Goal: Task Accomplishment & Management: Manage account settings

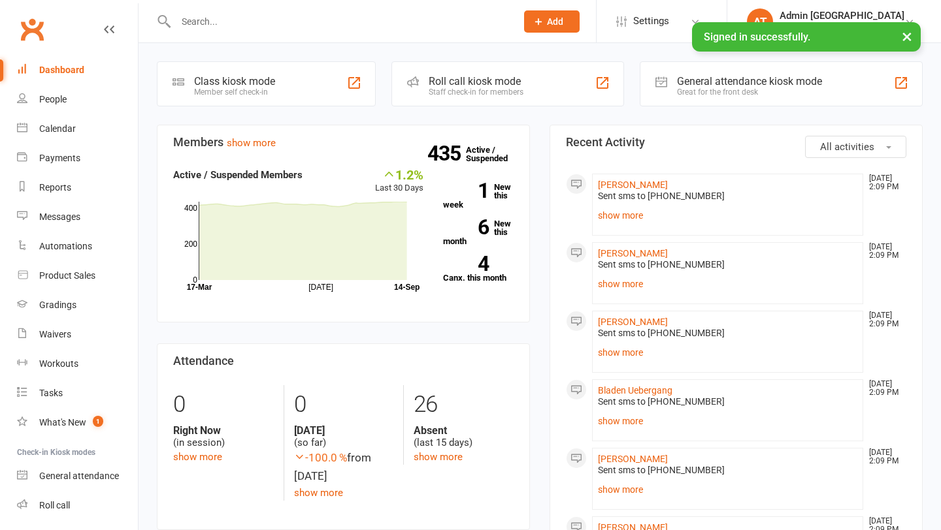
click at [195, 20] on input "text" at bounding box center [339, 21] width 335 height 18
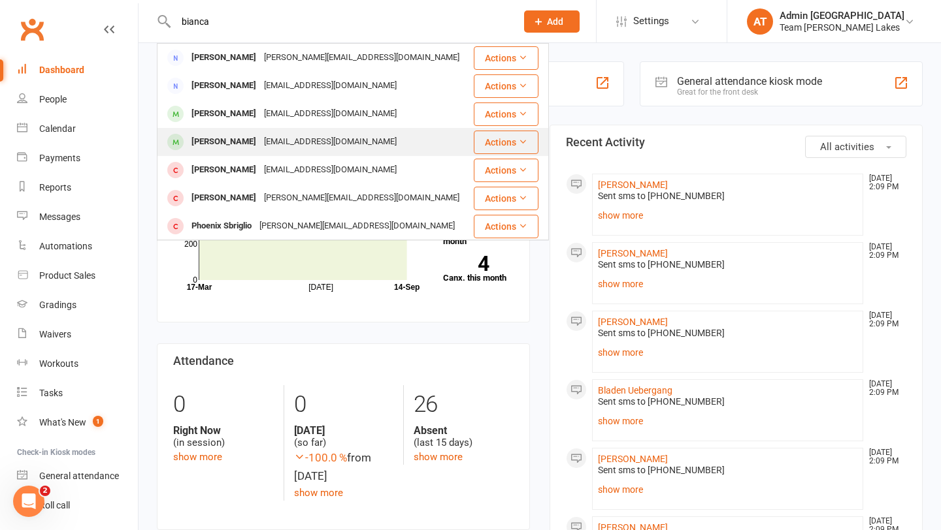
type input "bianca"
click at [218, 143] on div "[PERSON_NAME]" at bounding box center [223, 142] width 73 height 19
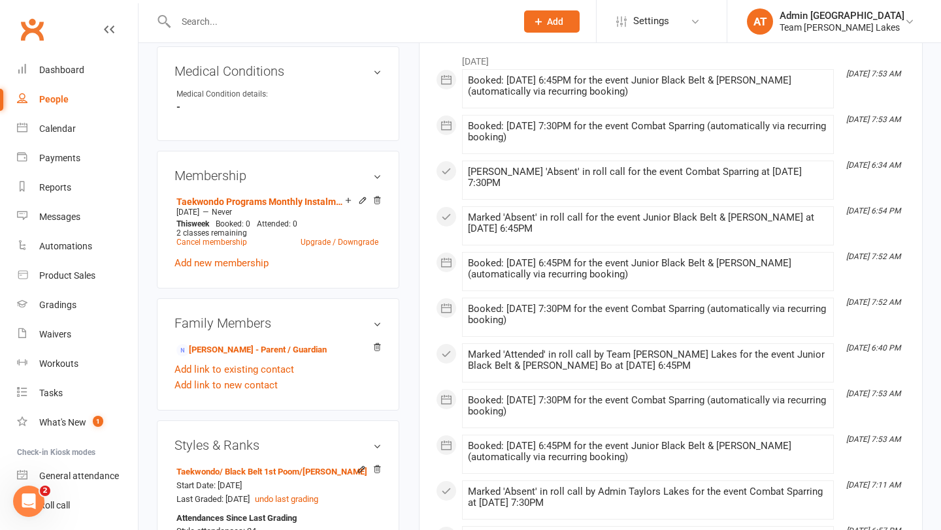
scroll to position [787, 0]
click at [250, 343] on link "[PERSON_NAME] - Parent / Guardian" at bounding box center [251, 350] width 150 height 14
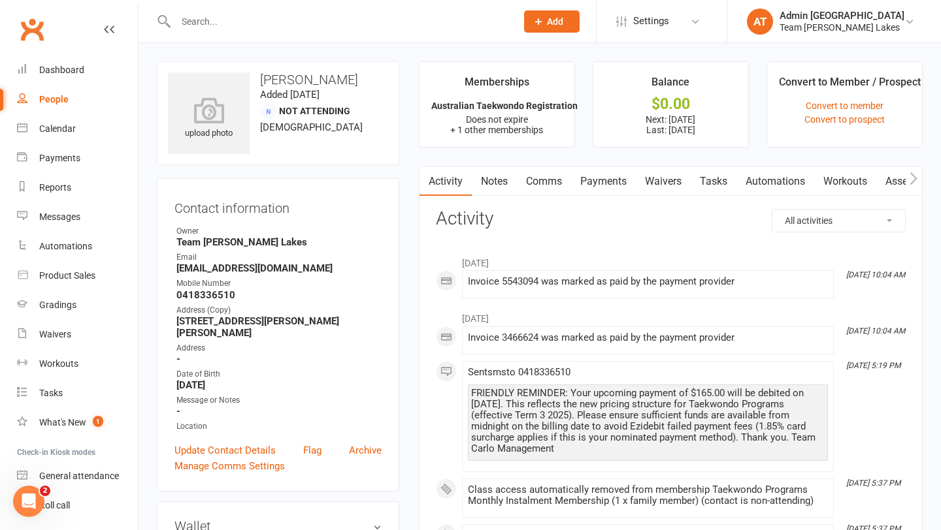
click at [617, 180] on link "Payments" at bounding box center [603, 182] width 65 height 30
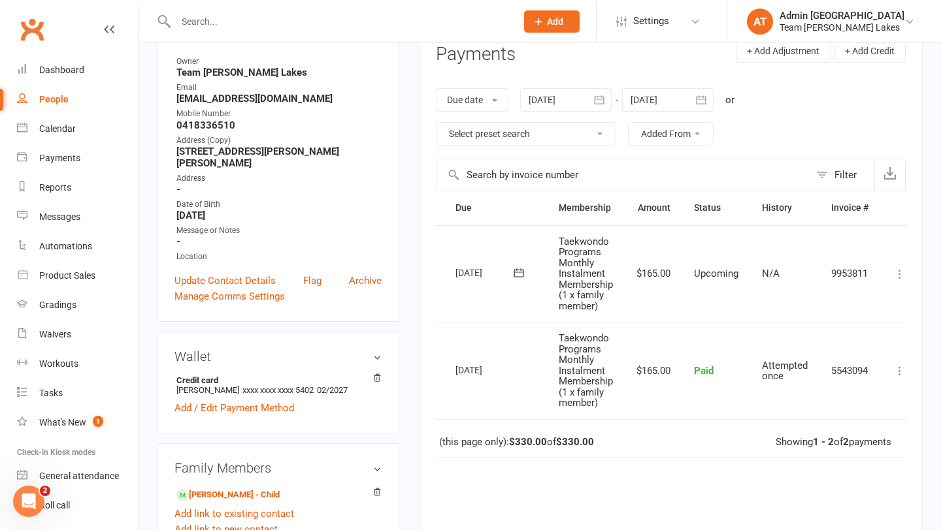
scroll to position [0, 52]
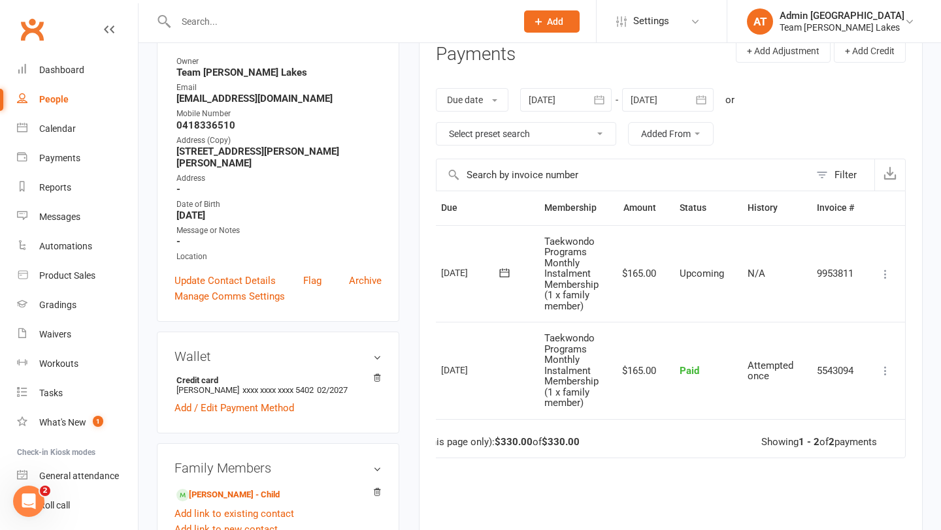
click at [886, 272] on icon at bounding box center [885, 274] width 13 height 13
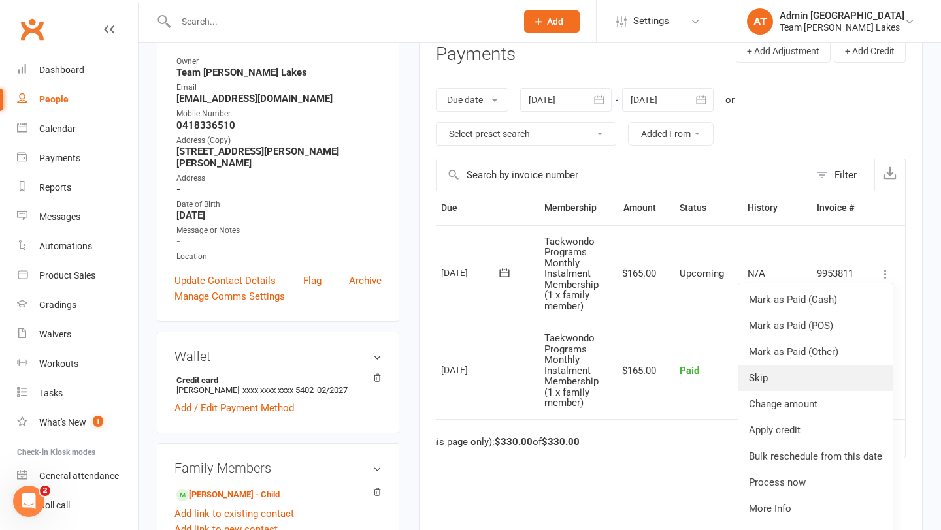
click at [775, 377] on link "Skip" at bounding box center [815, 378] width 154 height 26
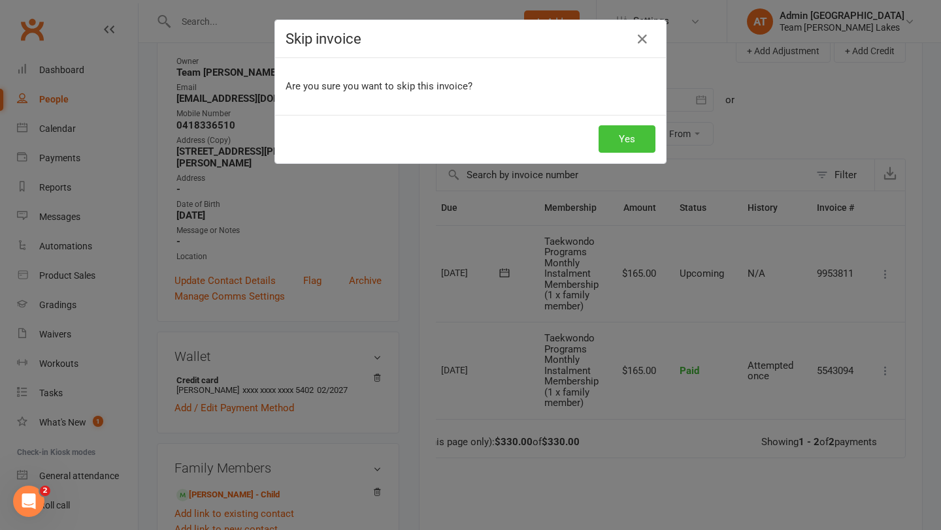
click at [640, 140] on button "Yes" at bounding box center [626, 138] width 57 height 27
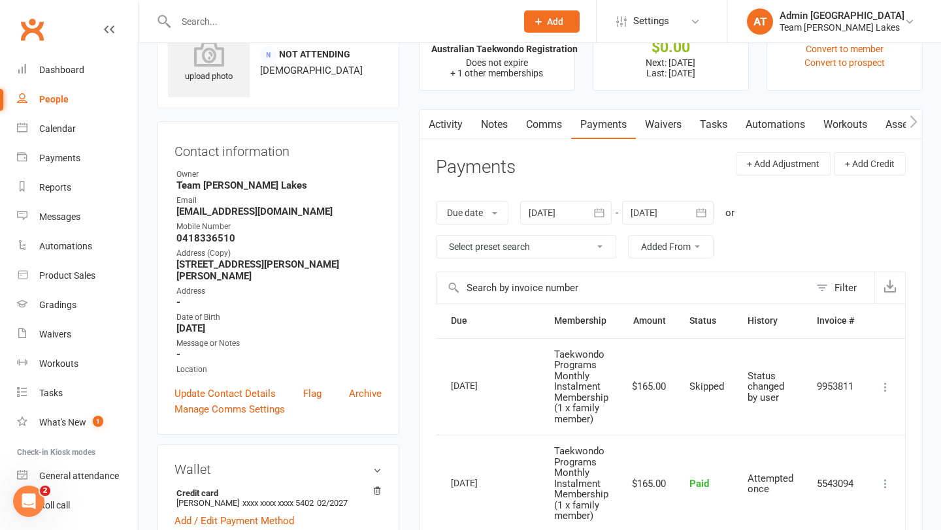
scroll to position [21, 0]
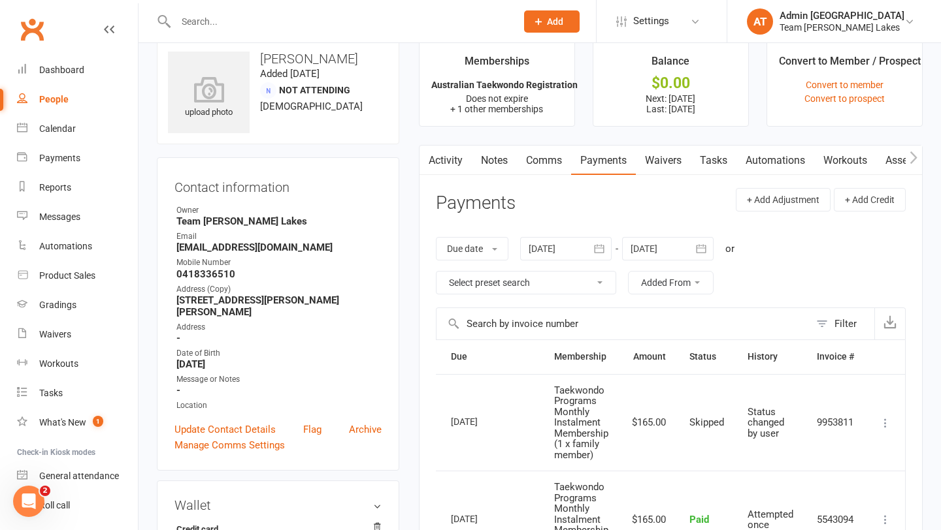
click at [453, 165] on link "Activity" at bounding box center [445, 161] width 52 height 30
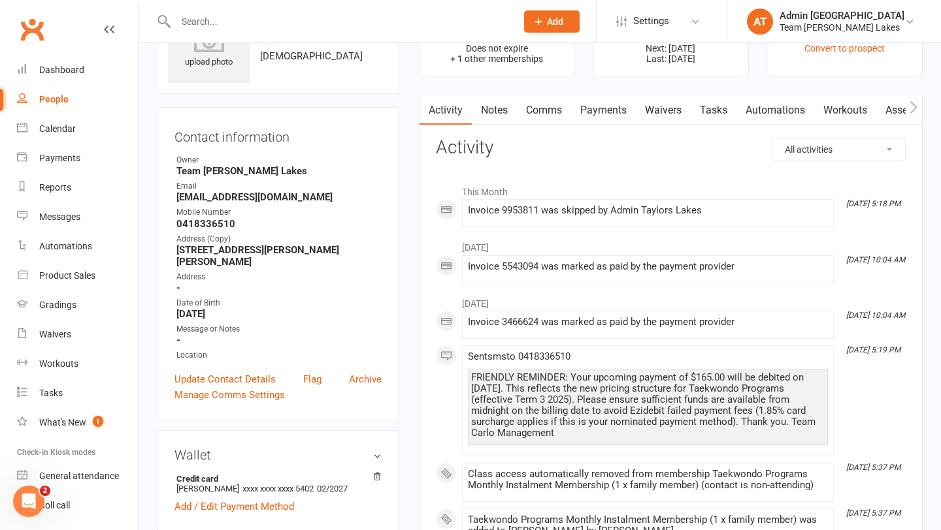
scroll to position [74, 0]
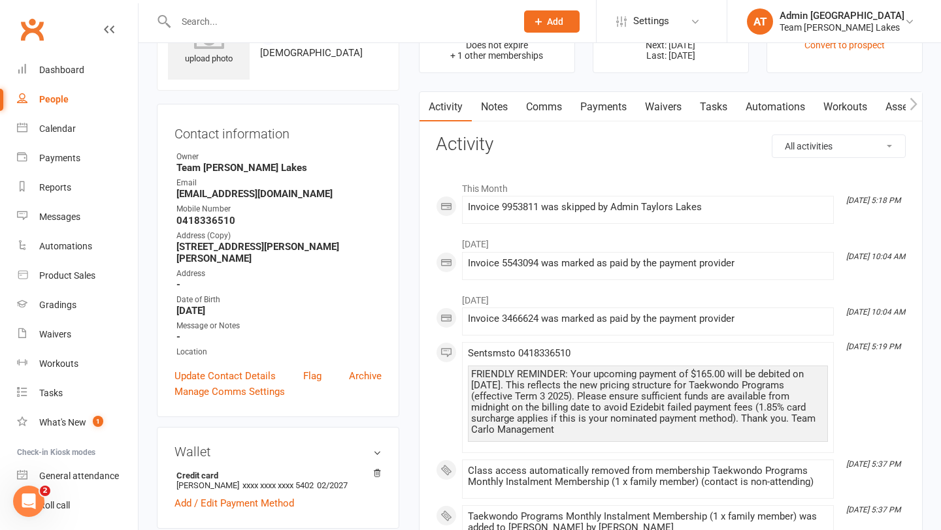
click at [208, 12] on input "text" at bounding box center [339, 21] width 335 height 18
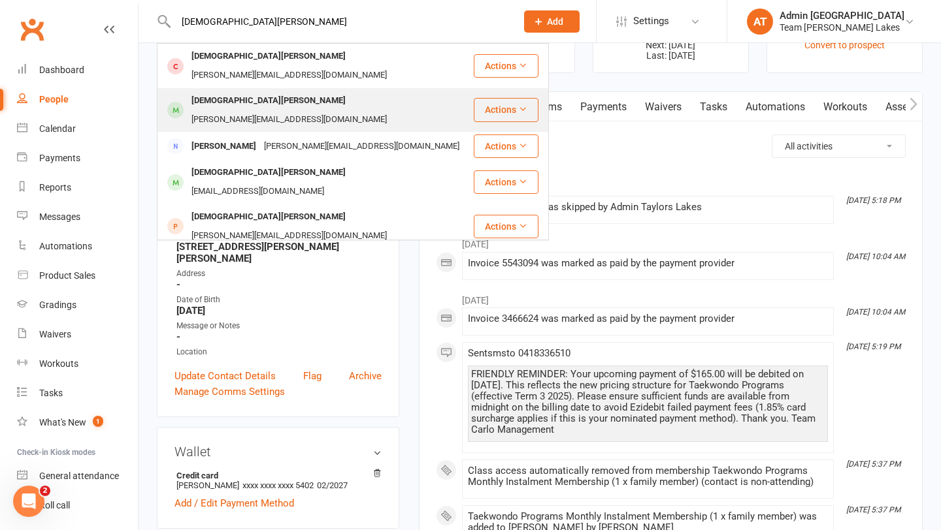
type input "[DEMOGRAPHIC_DATA][PERSON_NAME]"
click at [235, 91] on div "[DEMOGRAPHIC_DATA][PERSON_NAME]" at bounding box center [268, 100] width 162 height 19
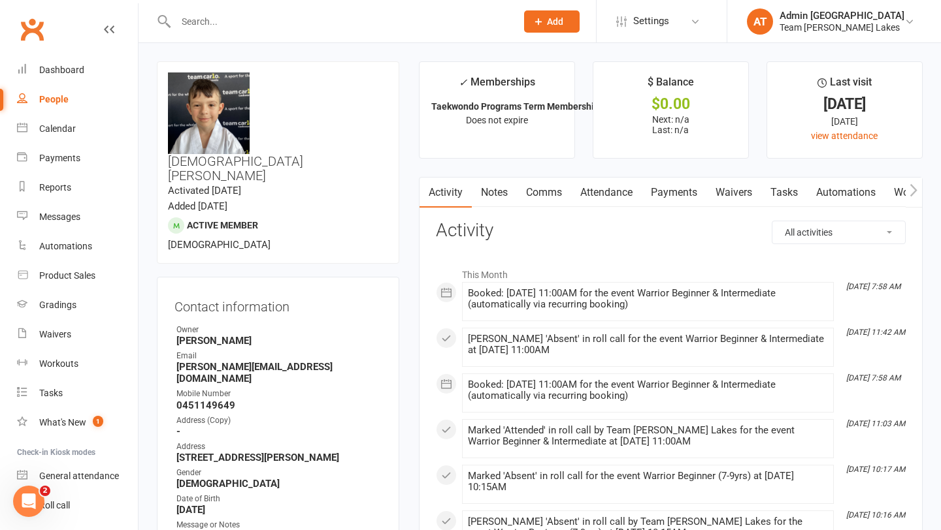
click at [611, 195] on link "Attendance" at bounding box center [606, 193] width 71 height 30
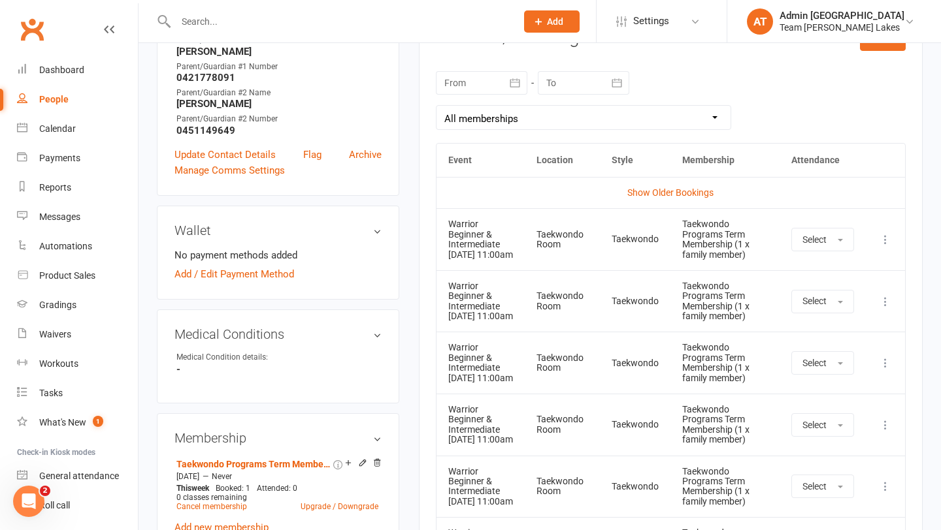
scroll to position [520, 0]
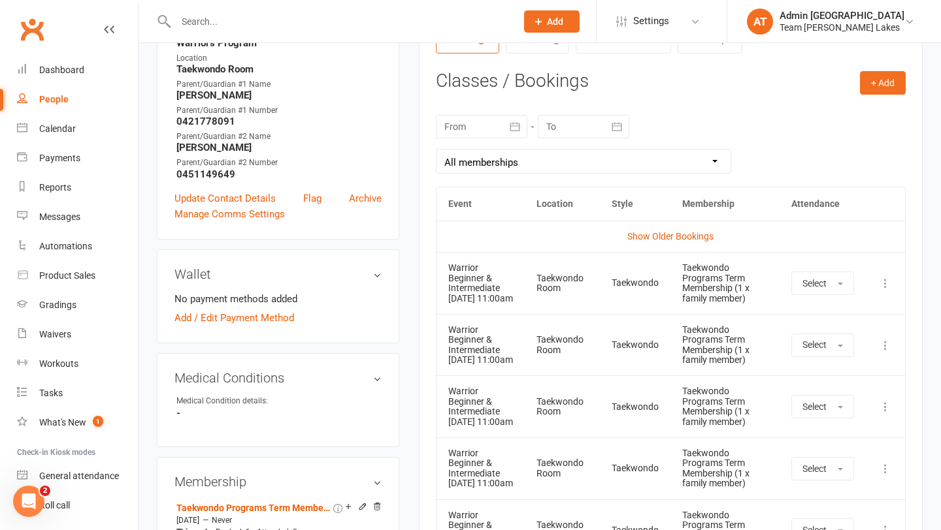
click at [515, 128] on icon "button" at bounding box center [514, 126] width 13 height 13
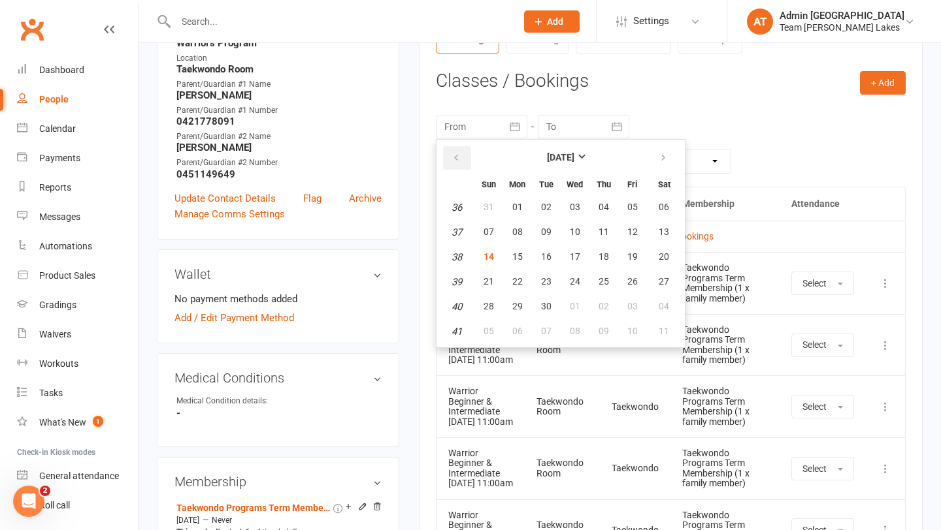
click at [455, 154] on icon "button" at bounding box center [455, 158] width 9 height 10
click at [518, 251] on span "14" at bounding box center [517, 256] width 10 height 10
type input "[DATE]"
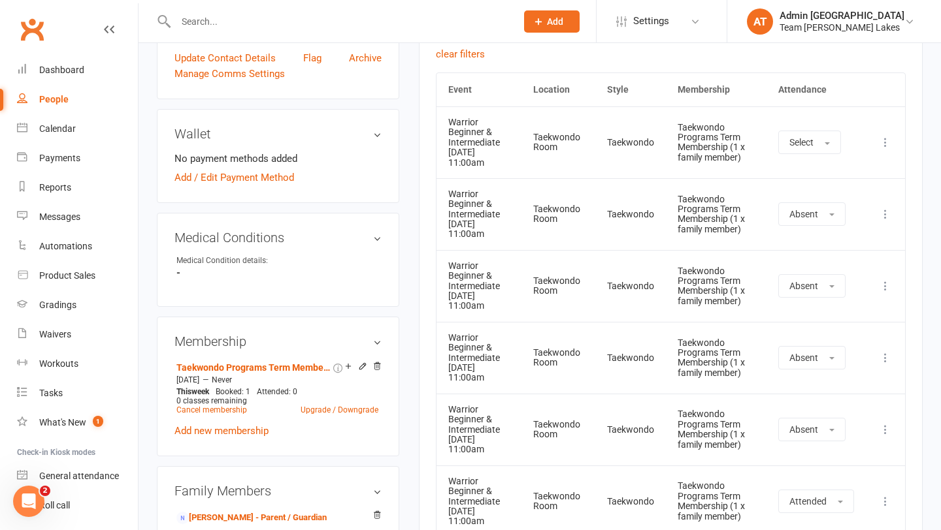
scroll to position [693, 0]
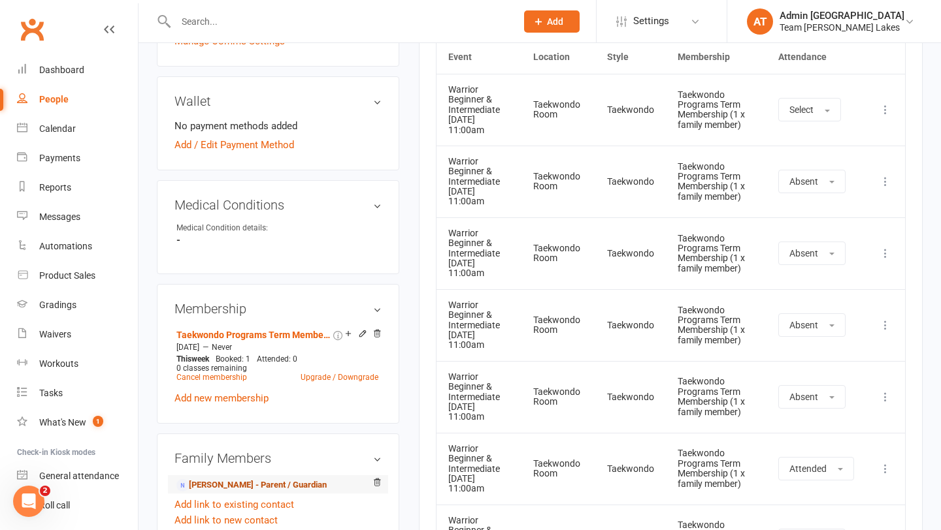
click at [263, 479] on link "[PERSON_NAME] - Parent / Guardian" at bounding box center [251, 486] width 150 height 14
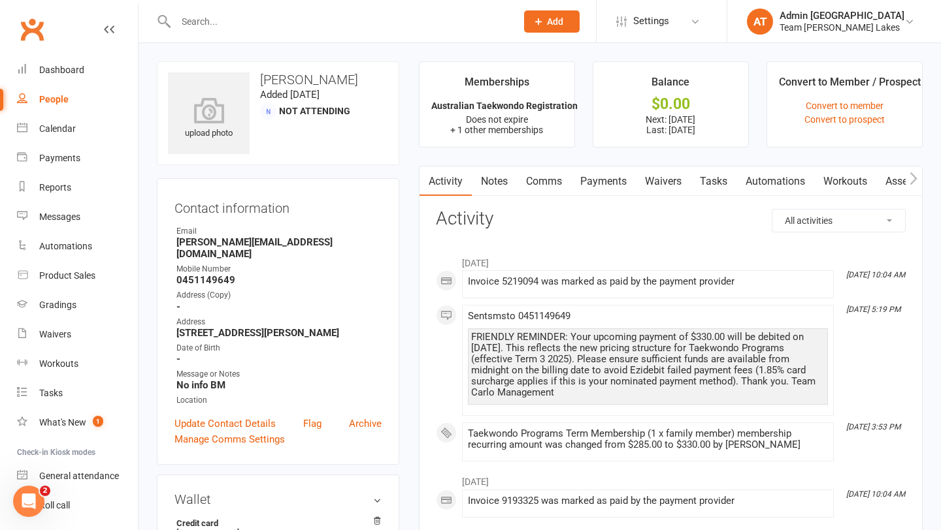
click at [610, 180] on link "Payments" at bounding box center [603, 182] width 65 height 30
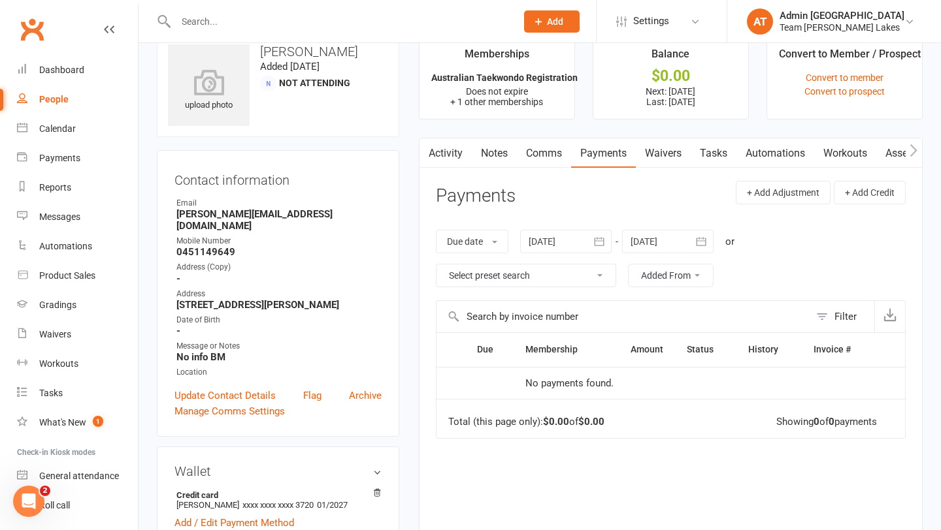
scroll to position [35, 0]
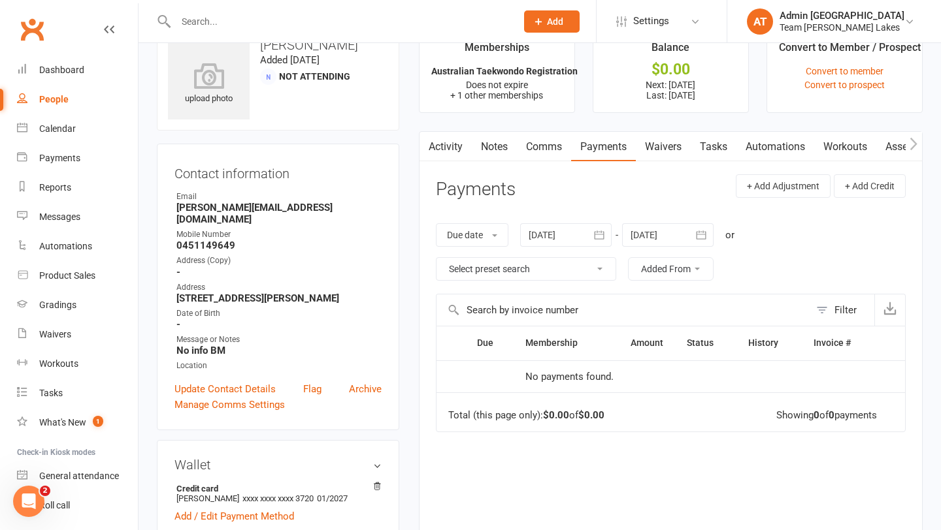
click at [672, 238] on div at bounding box center [667, 235] width 91 height 24
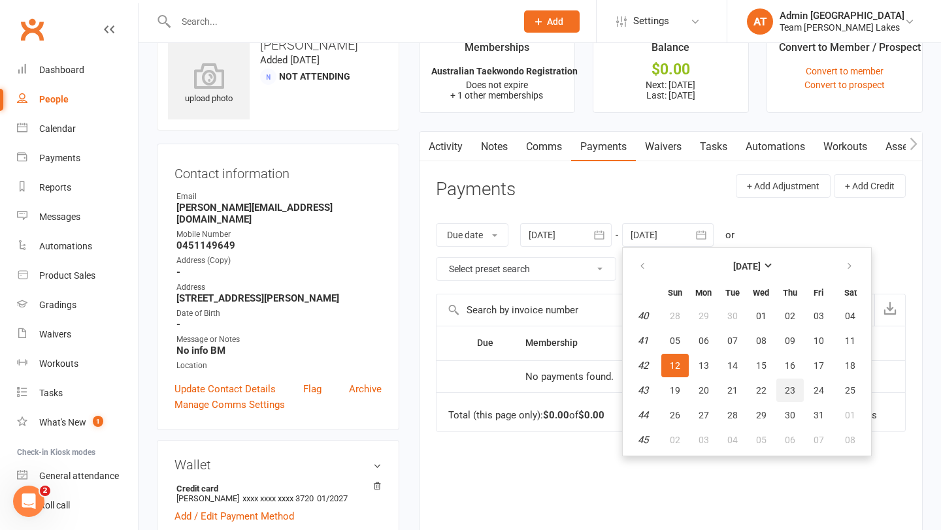
click at [801, 391] on button "23" at bounding box center [789, 391] width 27 height 24
type input "[DATE]"
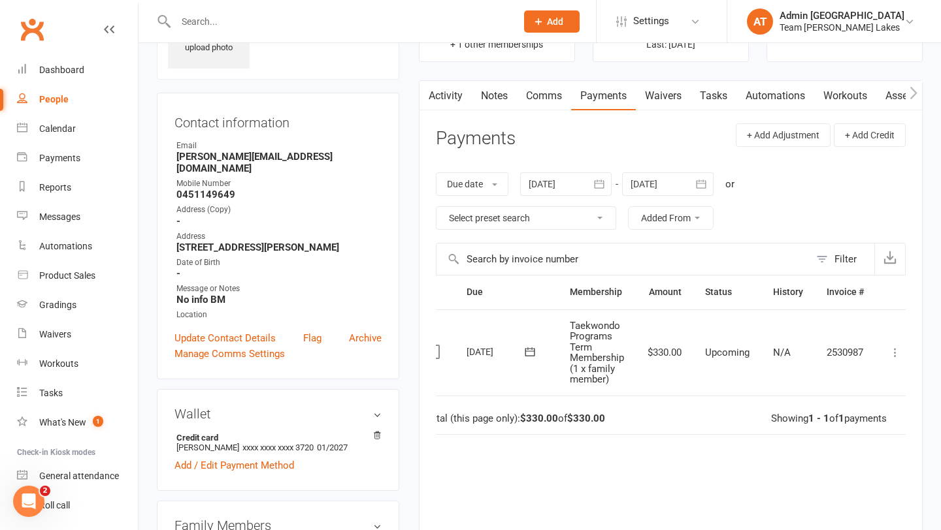
scroll to position [0, 26]
click at [897, 354] on icon at bounding box center [891, 352] width 13 height 13
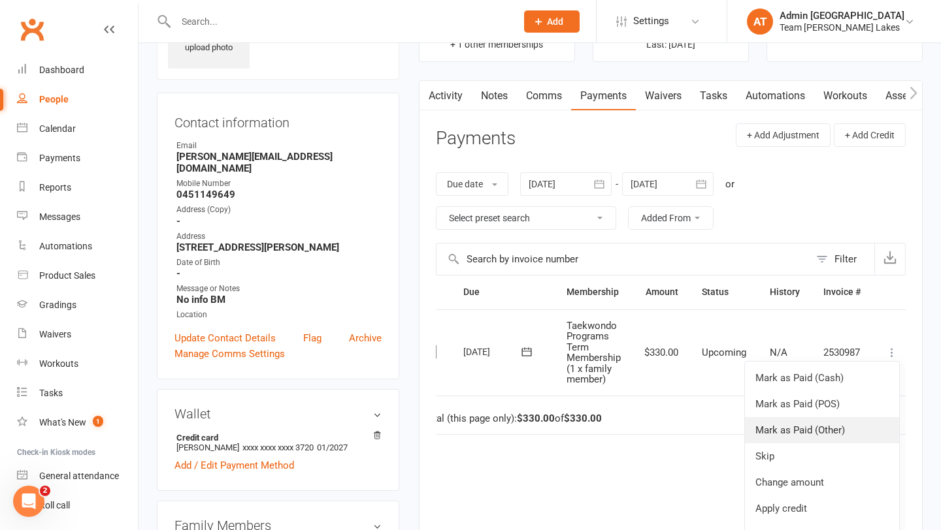
scroll to position [1, 26]
click at [798, 478] on link "Change amount" at bounding box center [822, 482] width 154 height 26
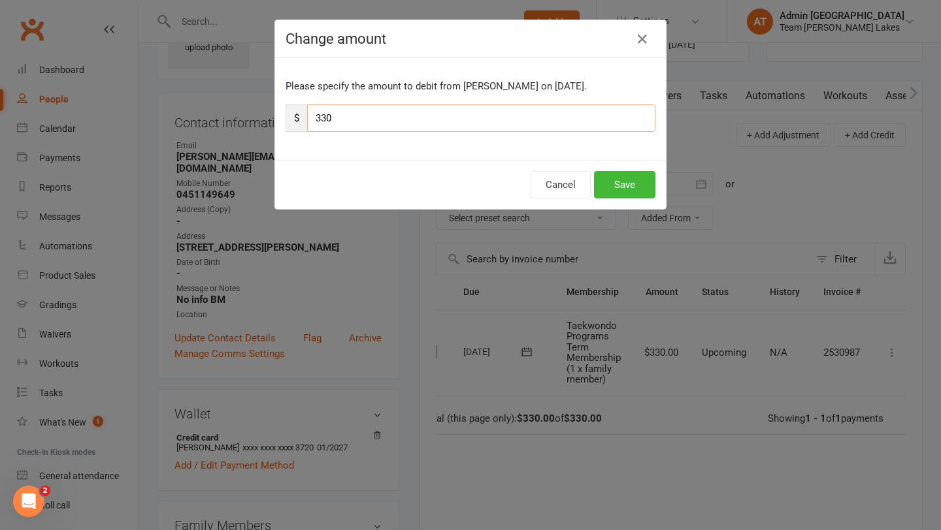
click at [342, 118] on input "330" at bounding box center [481, 118] width 348 height 27
type input "3"
type input "198"
click at [618, 181] on button "Save" at bounding box center [624, 184] width 61 height 27
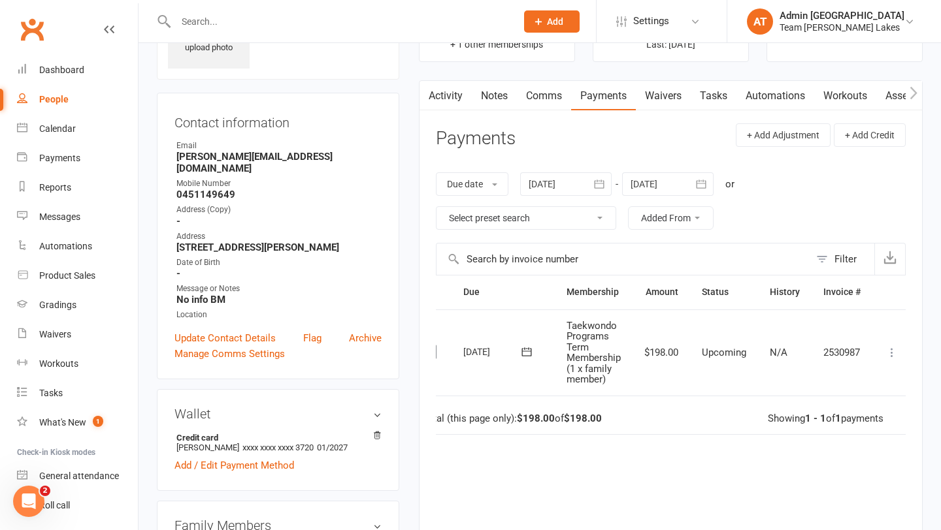
click at [481, 99] on link "Notes" at bounding box center [494, 96] width 45 height 30
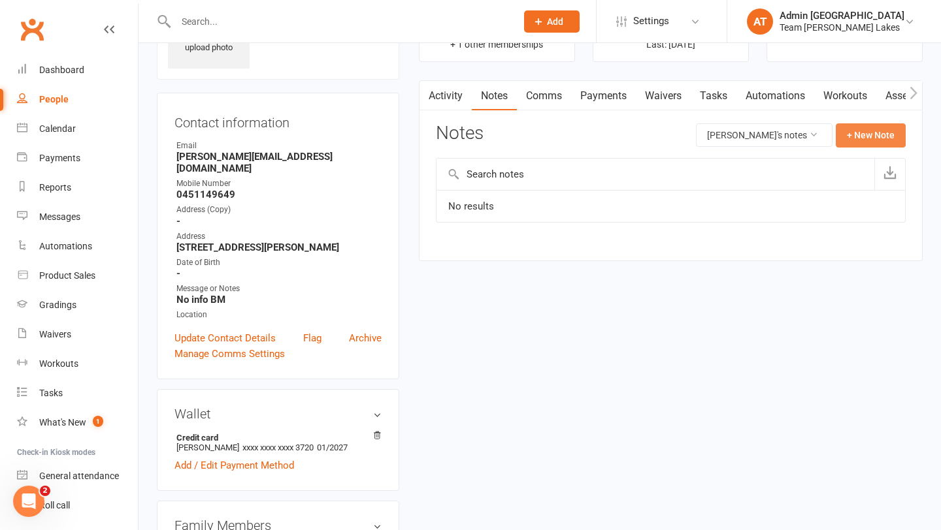
click at [860, 128] on button "+ New Note" at bounding box center [870, 135] width 70 height 24
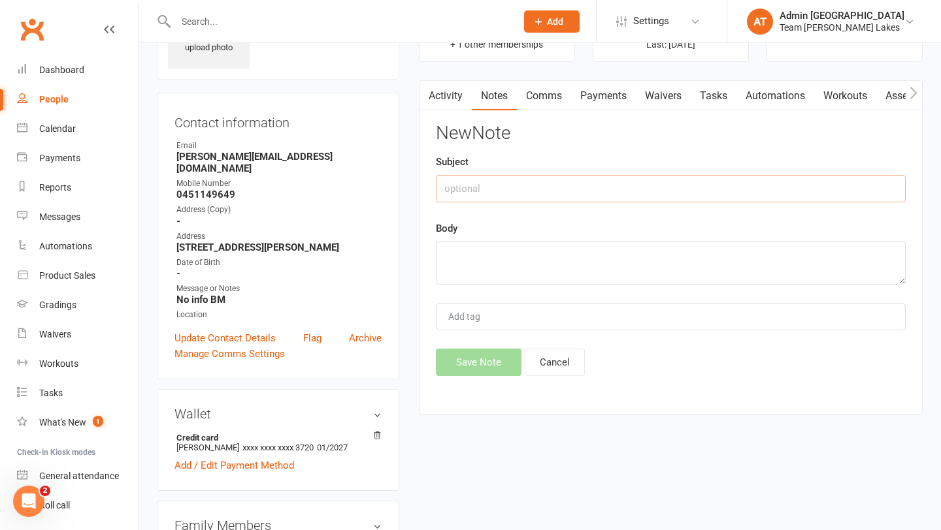
click at [553, 191] on input "text" at bounding box center [671, 188] width 470 height 27
type input "Back dated suspension week 1-4 Term 3"
click at [503, 277] on textarea at bounding box center [671, 263] width 470 height 43
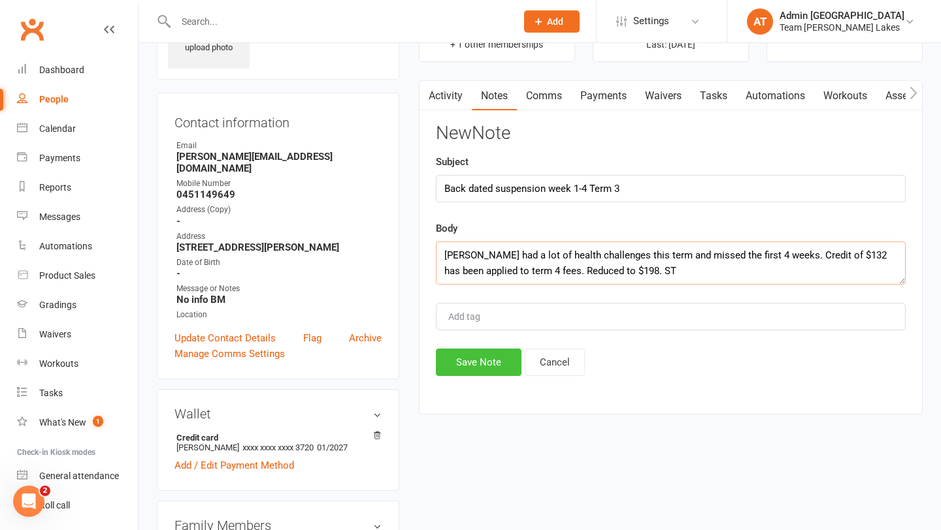
type textarea "[PERSON_NAME] had a lot of health challenges this term and missed the first 4 w…"
click at [476, 364] on button "Save Note" at bounding box center [479, 362] width 86 height 27
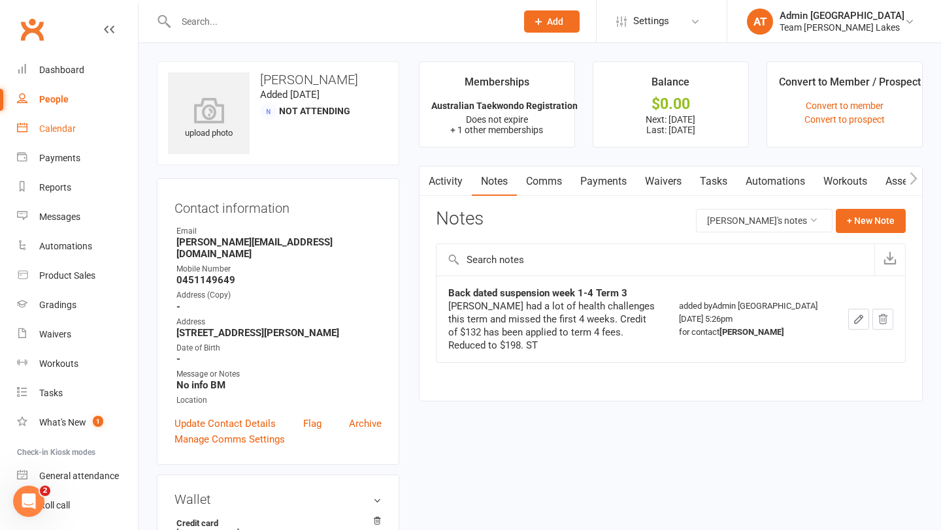
click at [57, 129] on div "Calendar" at bounding box center [57, 128] width 37 height 10
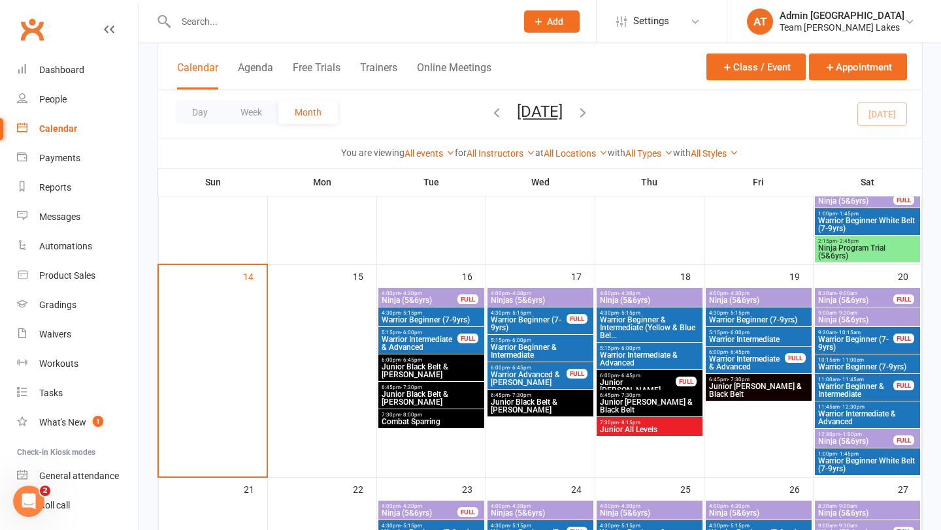
scroll to position [492, 0]
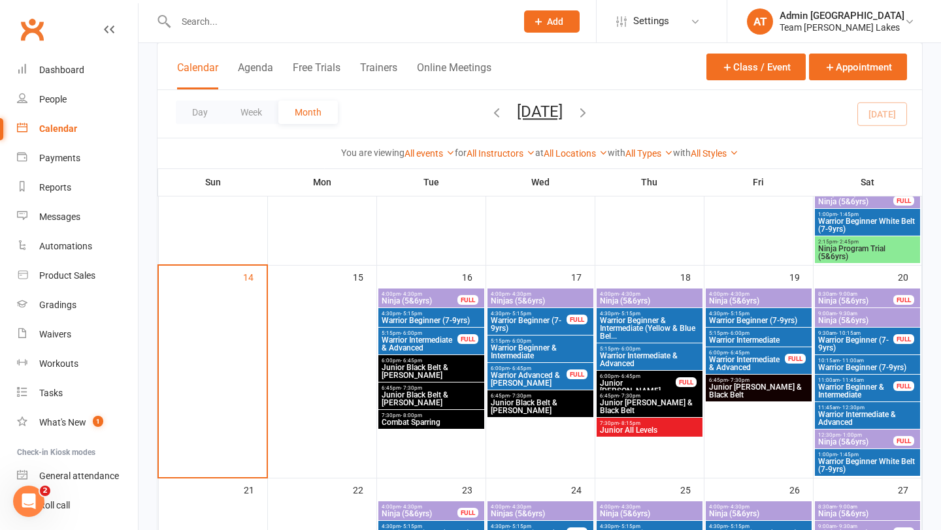
click at [865, 250] on span "Ninja Program Trial (5&6yrs)" at bounding box center [867, 253] width 101 height 16
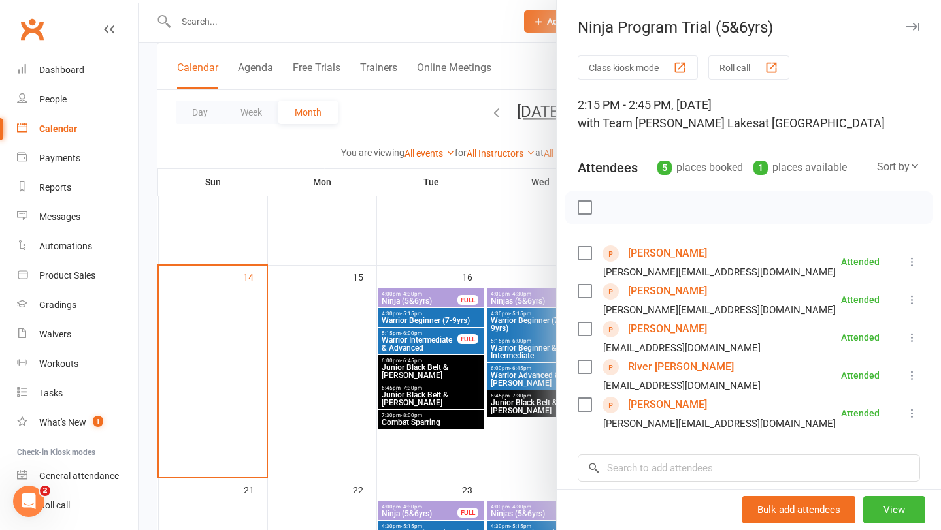
click at [518, 414] on div at bounding box center [539, 265] width 802 height 530
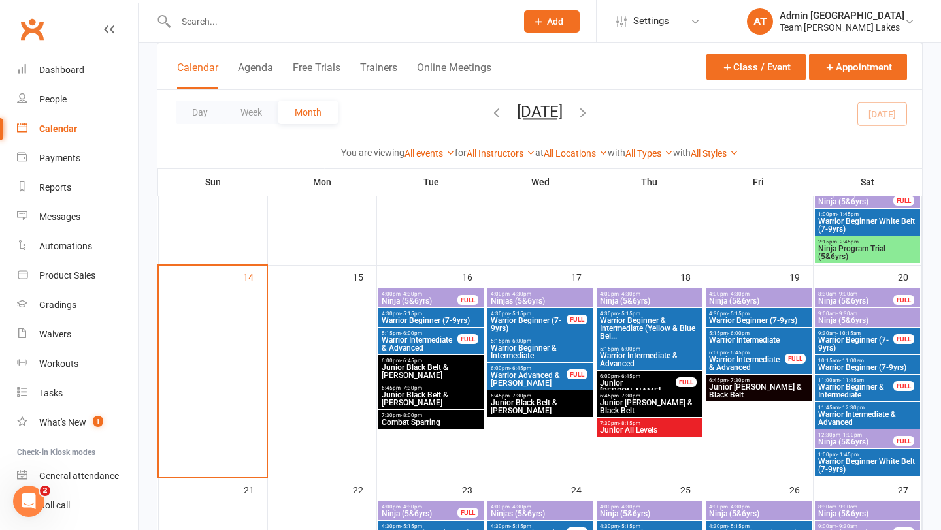
click at [844, 297] on span "Ninja (5&6yrs)" at bounding box center [855, 301] width 77 height 8
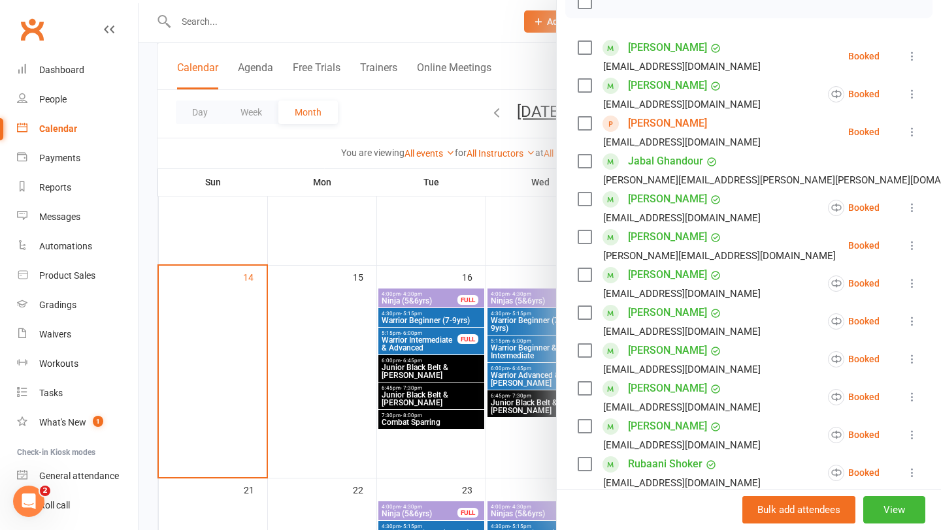
scroll to position [205, 0]
